Goal: Navigation & Orientation: Find specific page/section

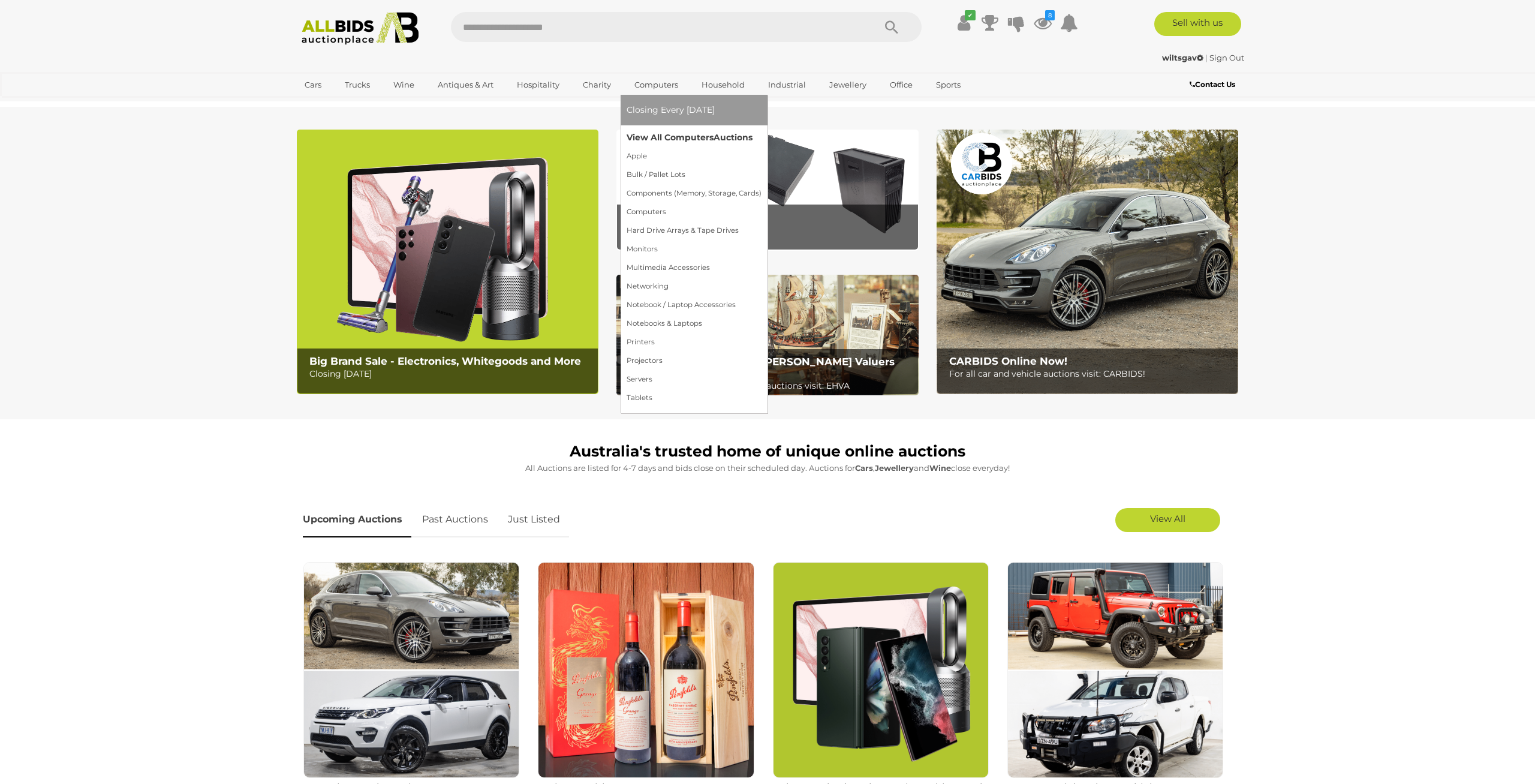
click at [685, 139] on link "View All Computers Auctions" at bounding box center [694, 138] width 135 height 19
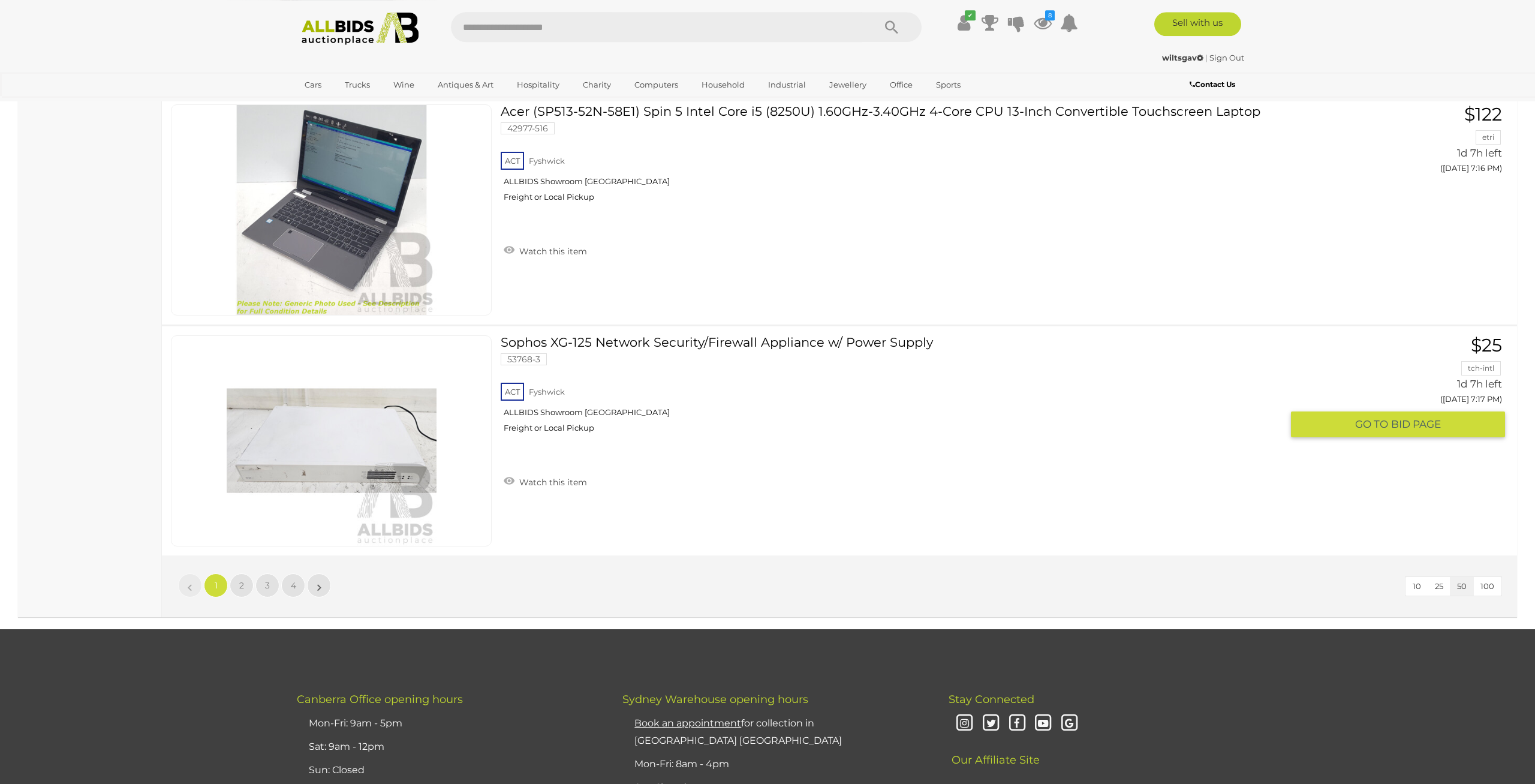
scroll to position [11254, 0]
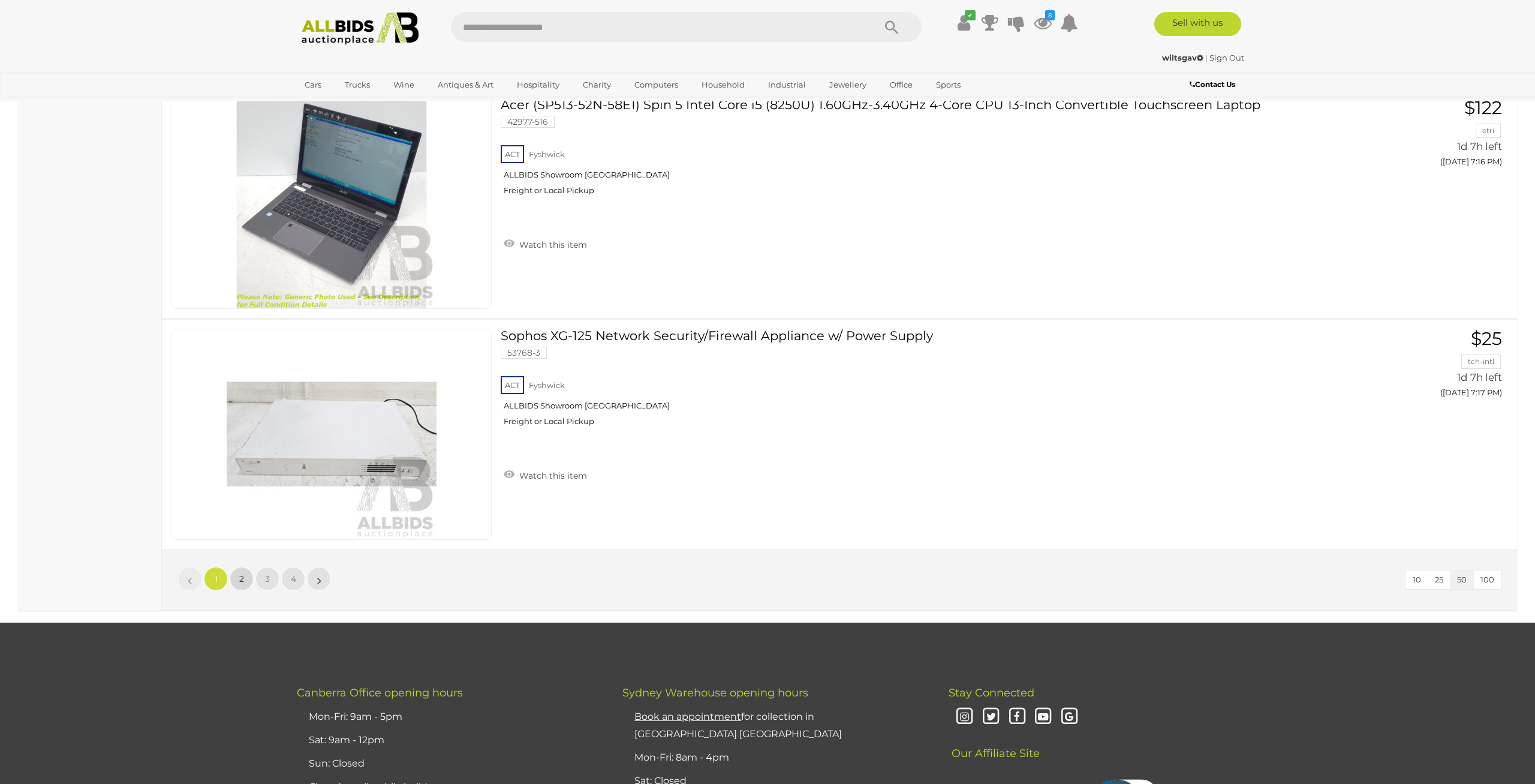
click at [239, 581] on span "2" at bounding box center [241, 579] width 5 height 11
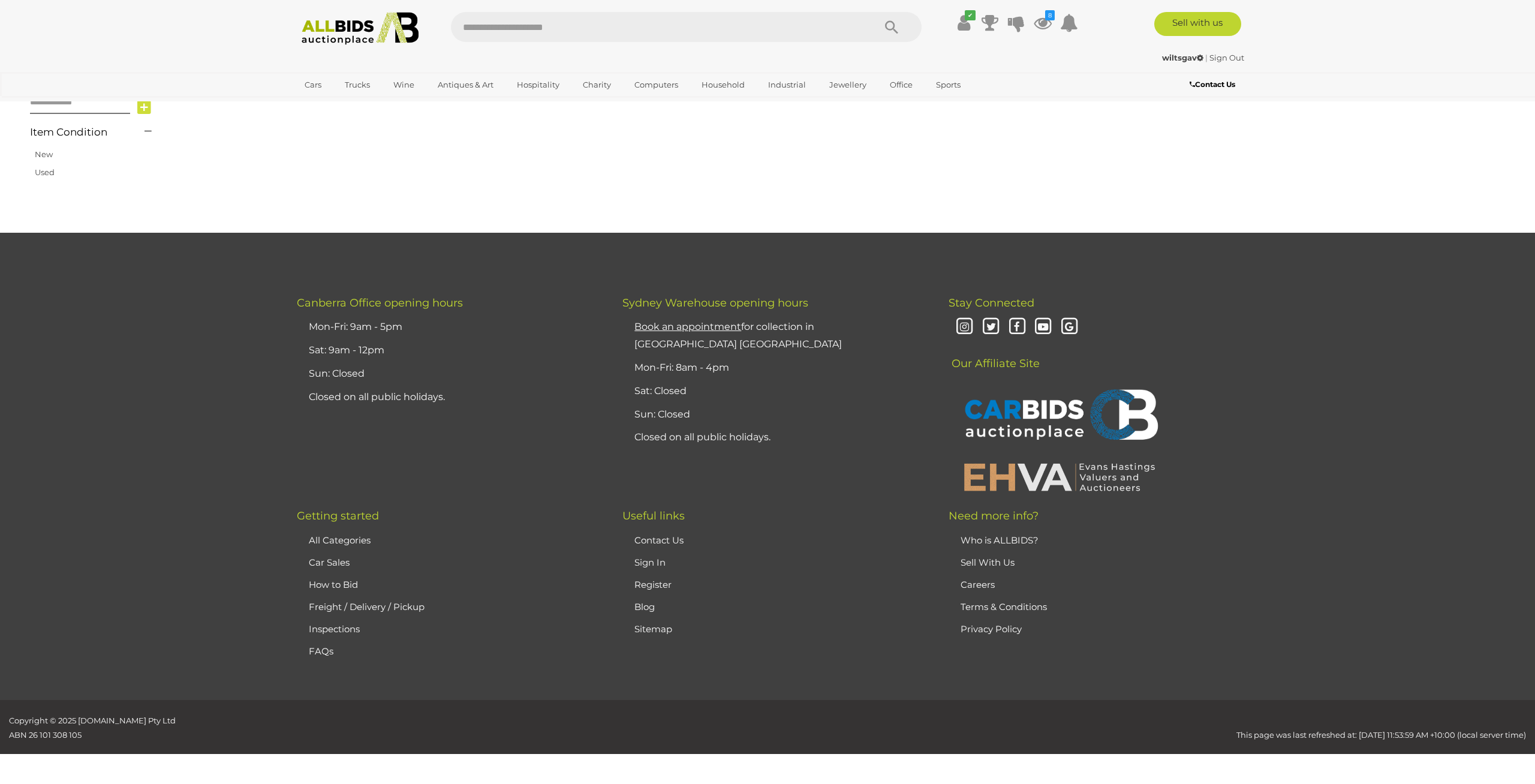
scroll to position [140, 0]
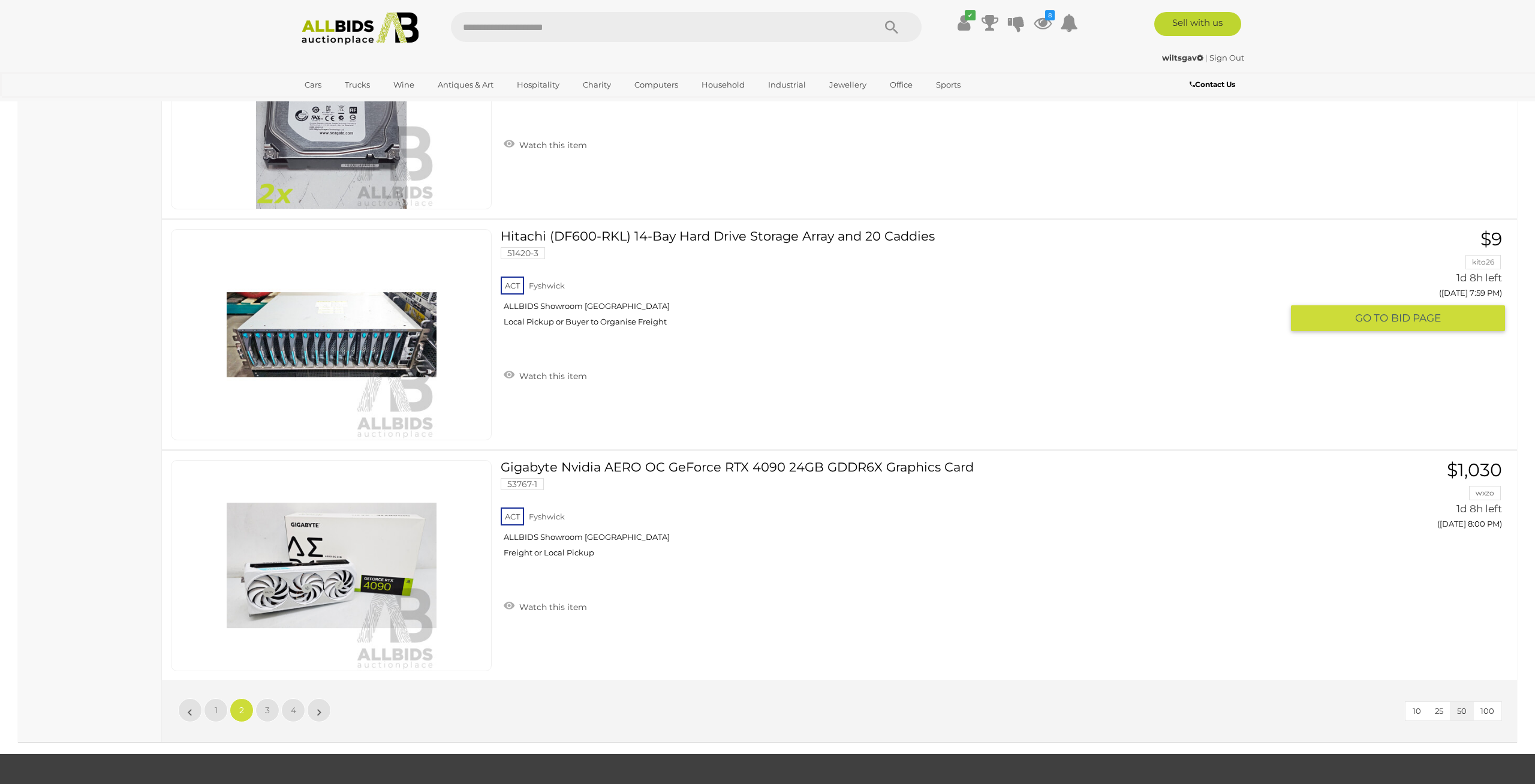
scroll to position [11150, 0]
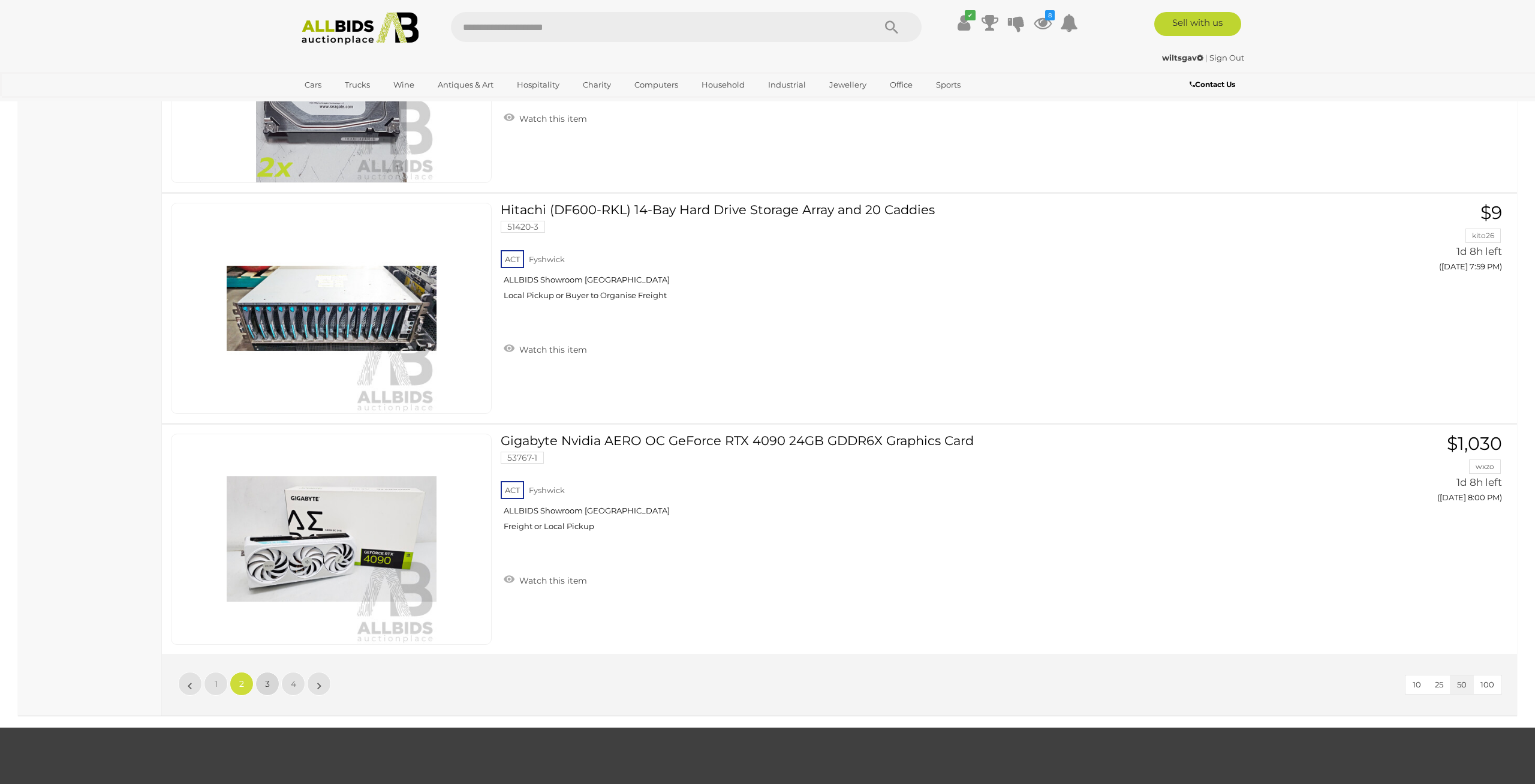
click at [268, 688] on span "3" at bounding box center [266, 683] width 5 height 11
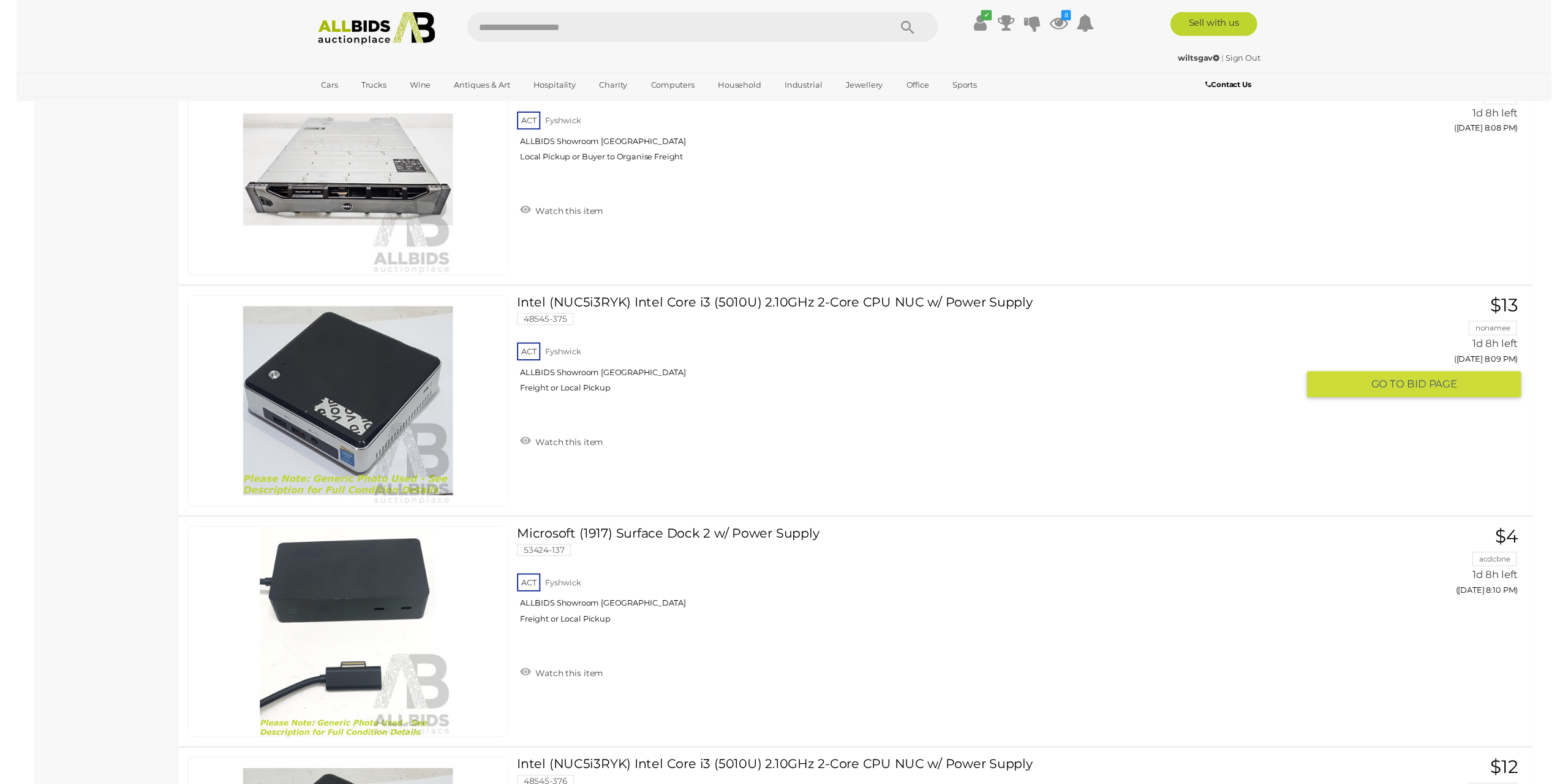
scroll to position [1956, 0]
